Goal: Task Accomplishment & Management: Complete application form

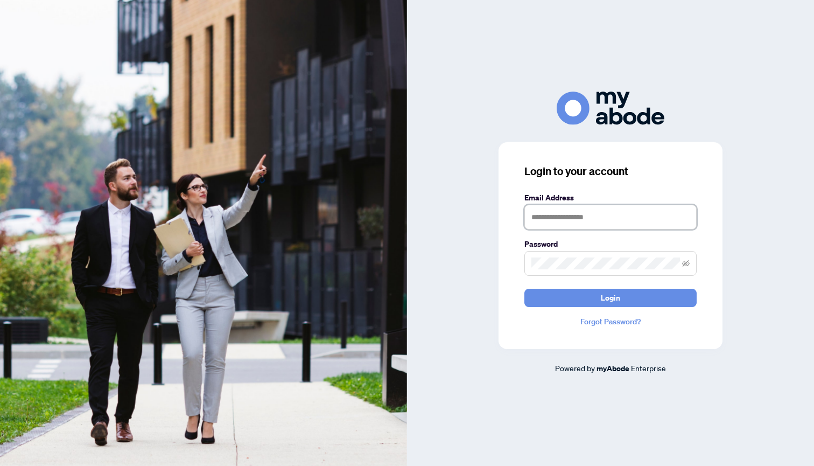
type input "**********"
click at [620, 301] on span "Login" at bounding box center [610, 297] width 19 height 17
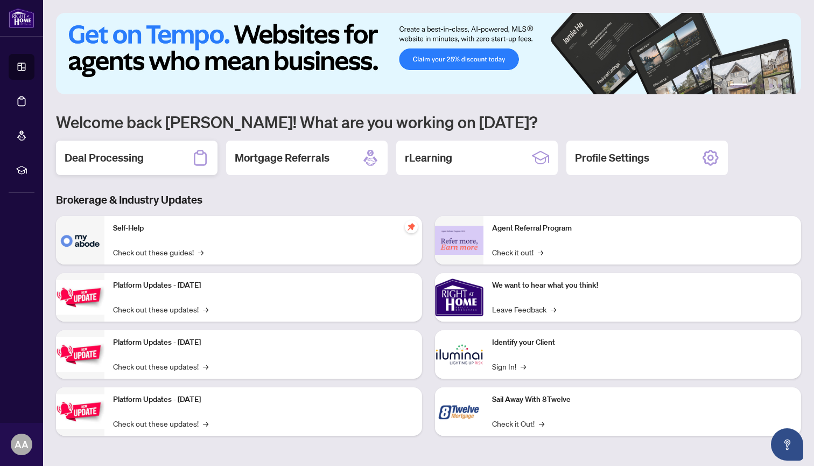
click at [145, 159] on div "Deal Processing" at bounding box center [137, 158] width 162 height 34
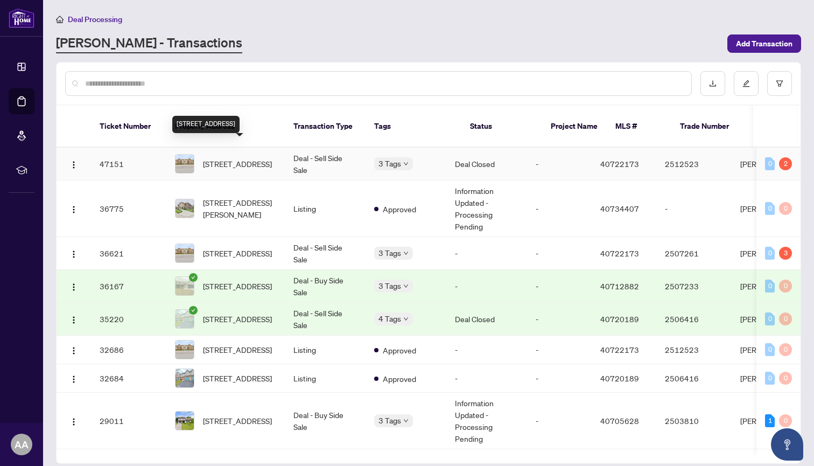
click at [247, 158] on span "[STREET_ADDRESS]" at bounding box center [237, 164] width 69 height 12
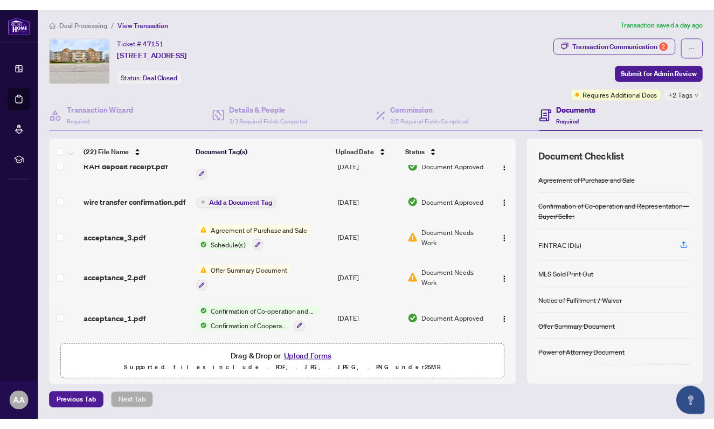
scroll to position [1, 0]
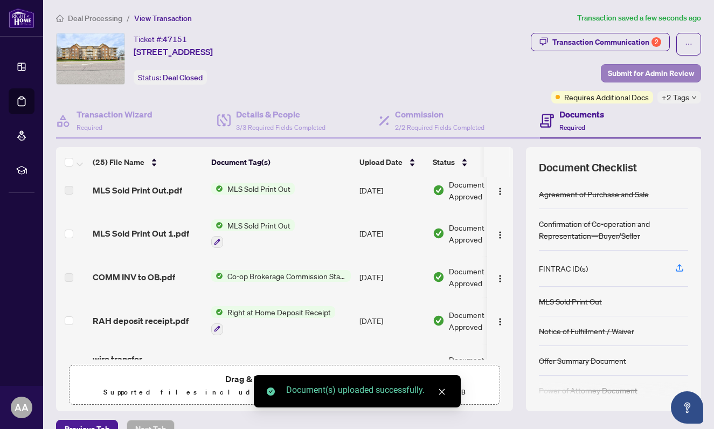
click at [637, 71] on span "Submit for Admin Review" at bounding box center [651, 73] width 86 height 17
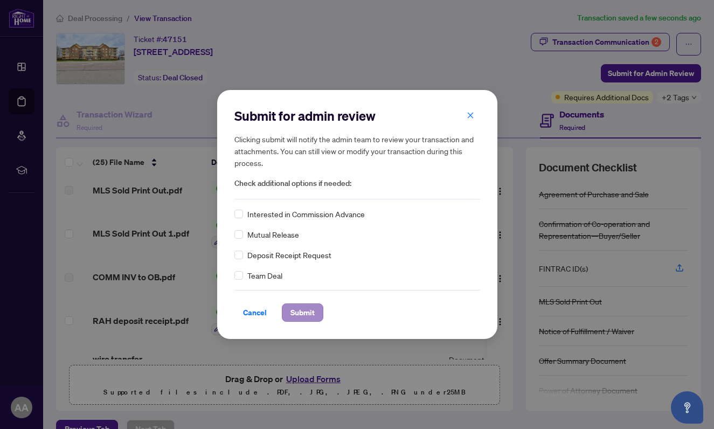
click at [311, 308] on span "Submit" at bounding box center [302, 312] width 24 height 17
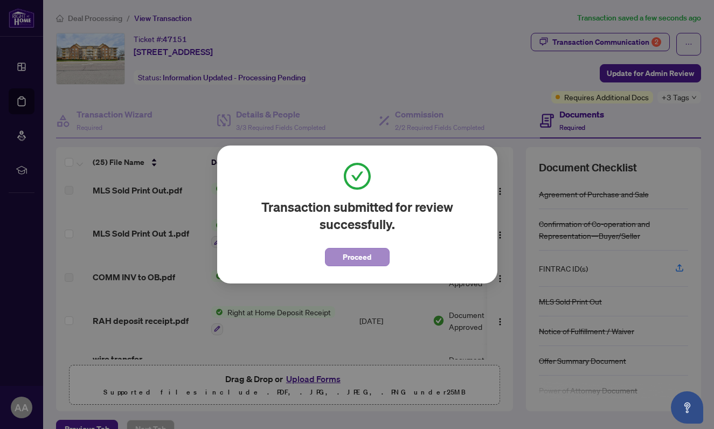
click at [357, 254] on span "Proceed" at bounding box center [357, 256] width 29 height 17
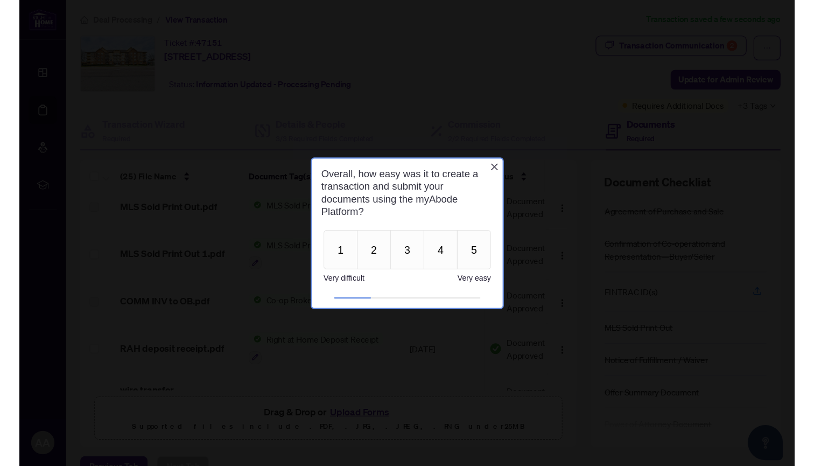
scroll to position [0, 0]
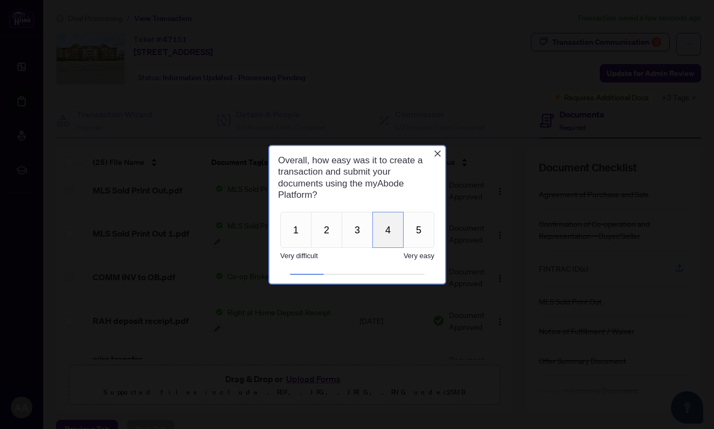
click at [386, 225] on button "4" at bounding box center [387, 229] width 31 height 36
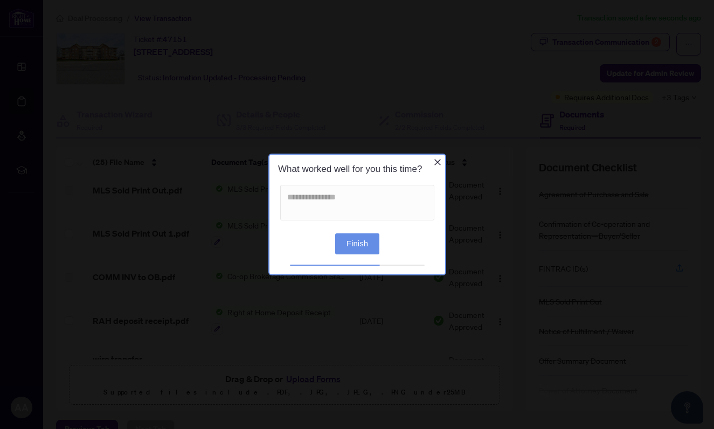
click at [357, 246] on button "Finish" at bounding box center [357, 243] width 44 height 21
